Goal: Task Accomplishment & Management: Use online tool/utility

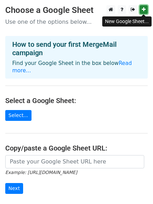
click at [144, 9] on icon at bounding box center [143, 9] width 4 height 5
click at [145, 9] on icon at bounding box center [143, 9] width 4 height 5
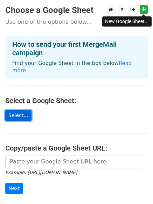
click at [15, 110] on link "Select..." at bounding box center [18, 115] width 26 height 11
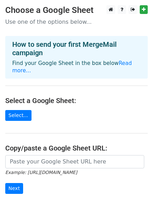
scroll to position [35, 0]
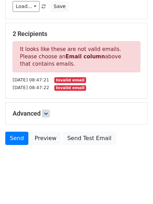
scroll to position [5, 0]
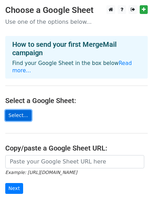
click at [15, 110] on link "Select..." at bounding box center [18, 115] width 26 height 11
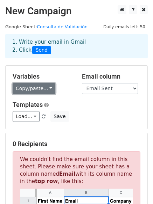
click at [48, 89] on link "Copy/paste..." at bounding box center [34, 88] width 43 height 11
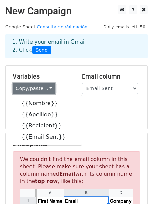
click at [48, 89] on link "Copy/paste..." at bounding box center [34, 88] width 43 height 11
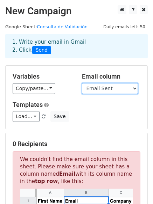
click at [133, 88] on select "Nombre Apellido Recipient Email Sent" at bounding box center [110, 88] width 56 height 11
